Goal: Transaction & Acquisition: Purchase product/service

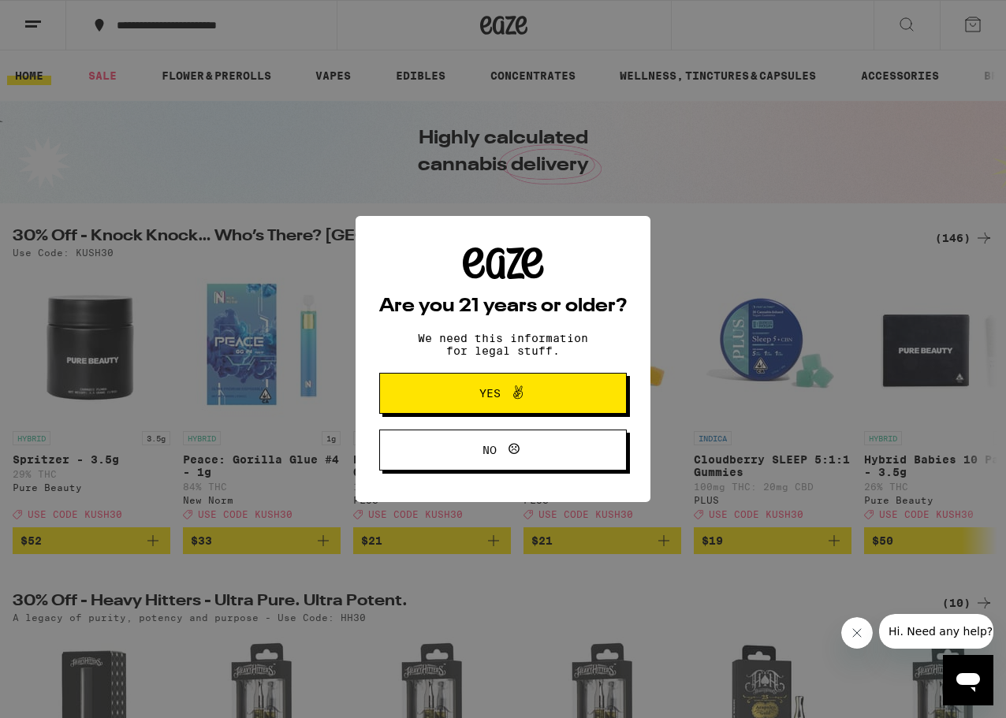
click at [515, 410] on button "Yes" at bounding box center [502, 393] width 247 height 41
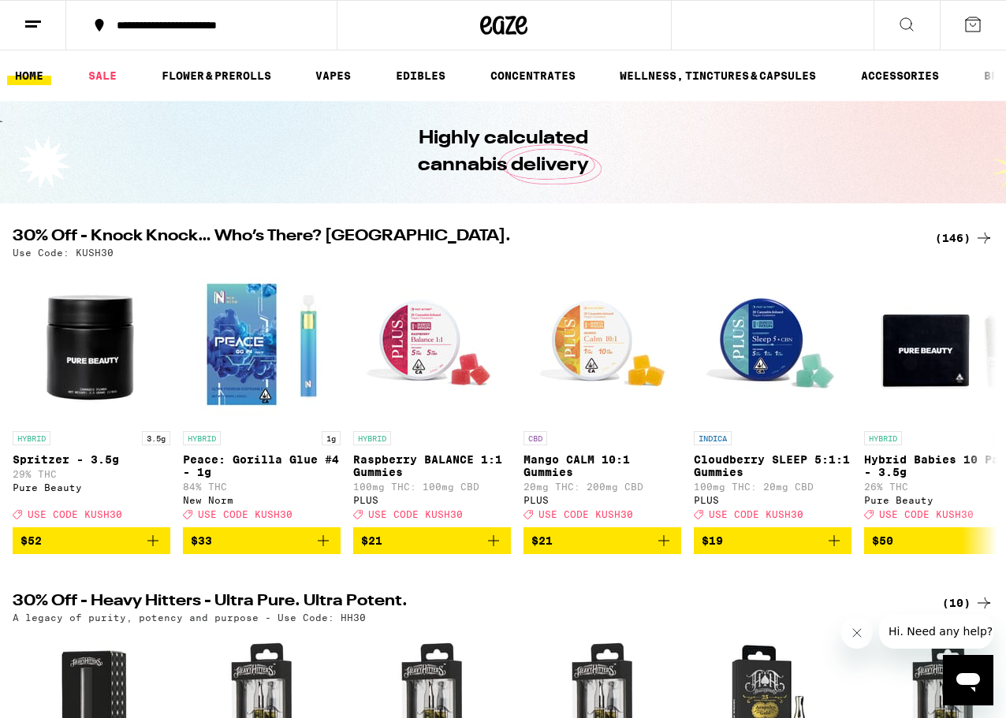
click at [950, 239] on div "(146)" at bounding box center [964, 238] width 58 height 19
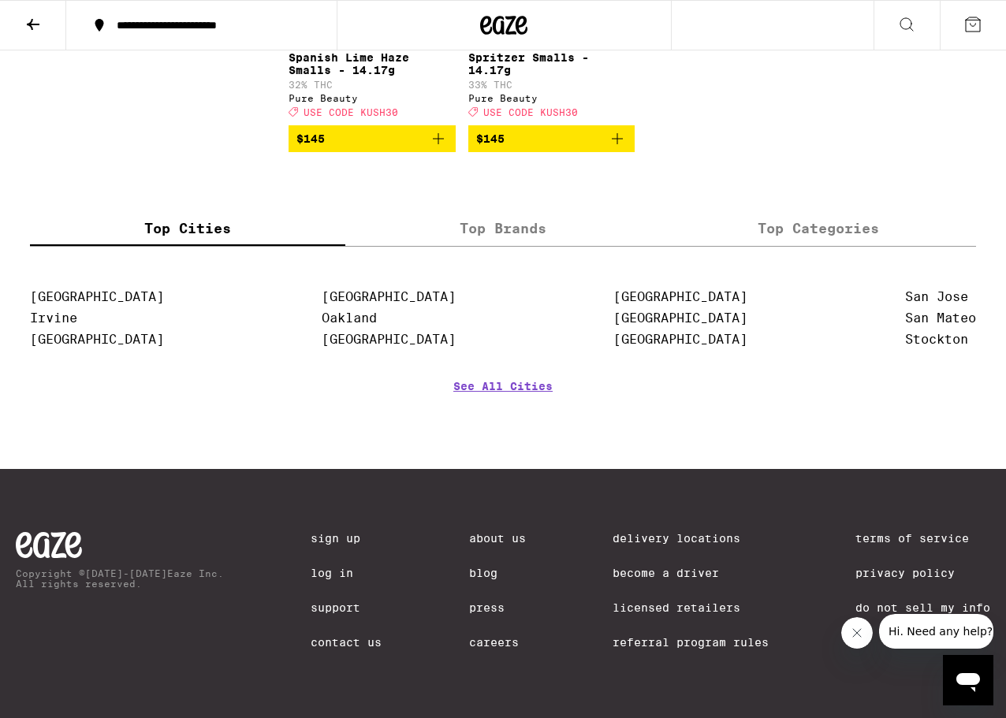
scroll to position [11555, 0]
